Goal: Navigation & Orientation: Go to known website

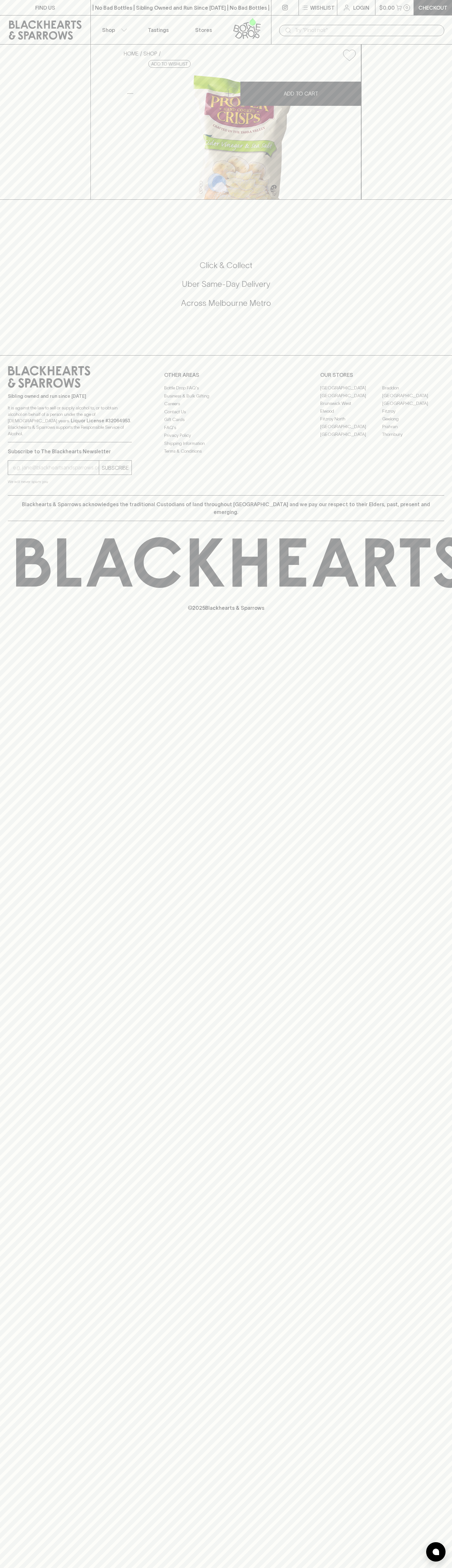
click at [18, 26] on icon at bounding box center [45, 30] width 81 height 19
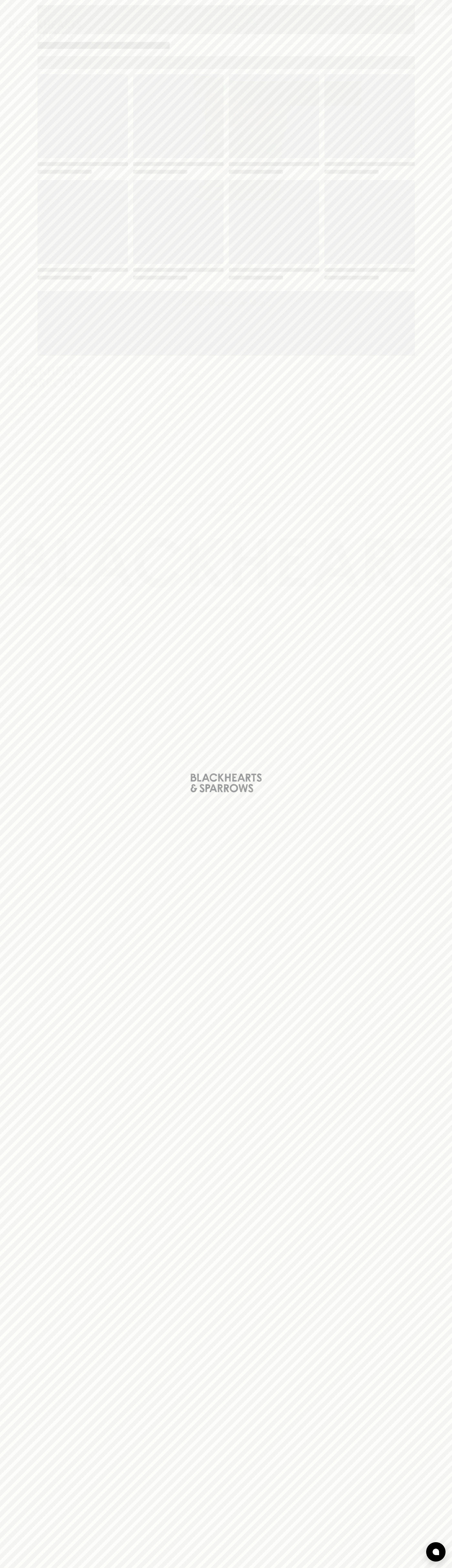
click at [207, 1567] on html "FIND US | No Bad Bottles | Sibling Owned and Run Since 2006 | No Bad Bottles | …" at bounding box center [226, 784] width 452 height 1568
click at [4, 968] on div "Loading" at bounding box center [226, 784] width 452 height 1568
